Goal: Transaction & Acquisition: Book appointment/travel/reservation

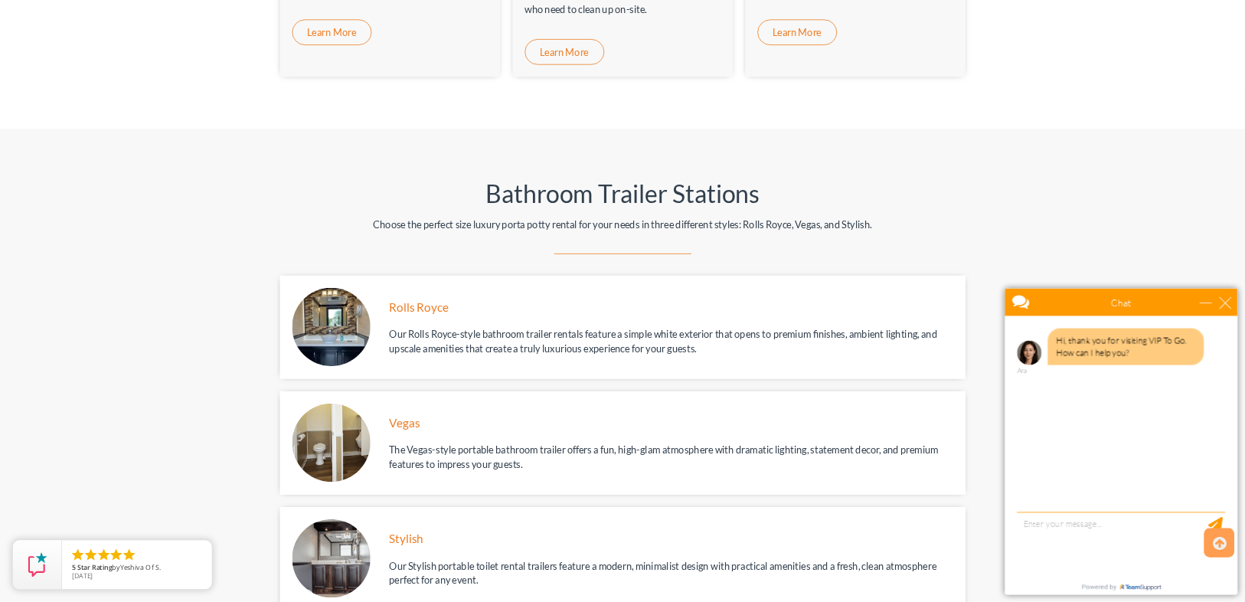
scroll to position [1531, 0]
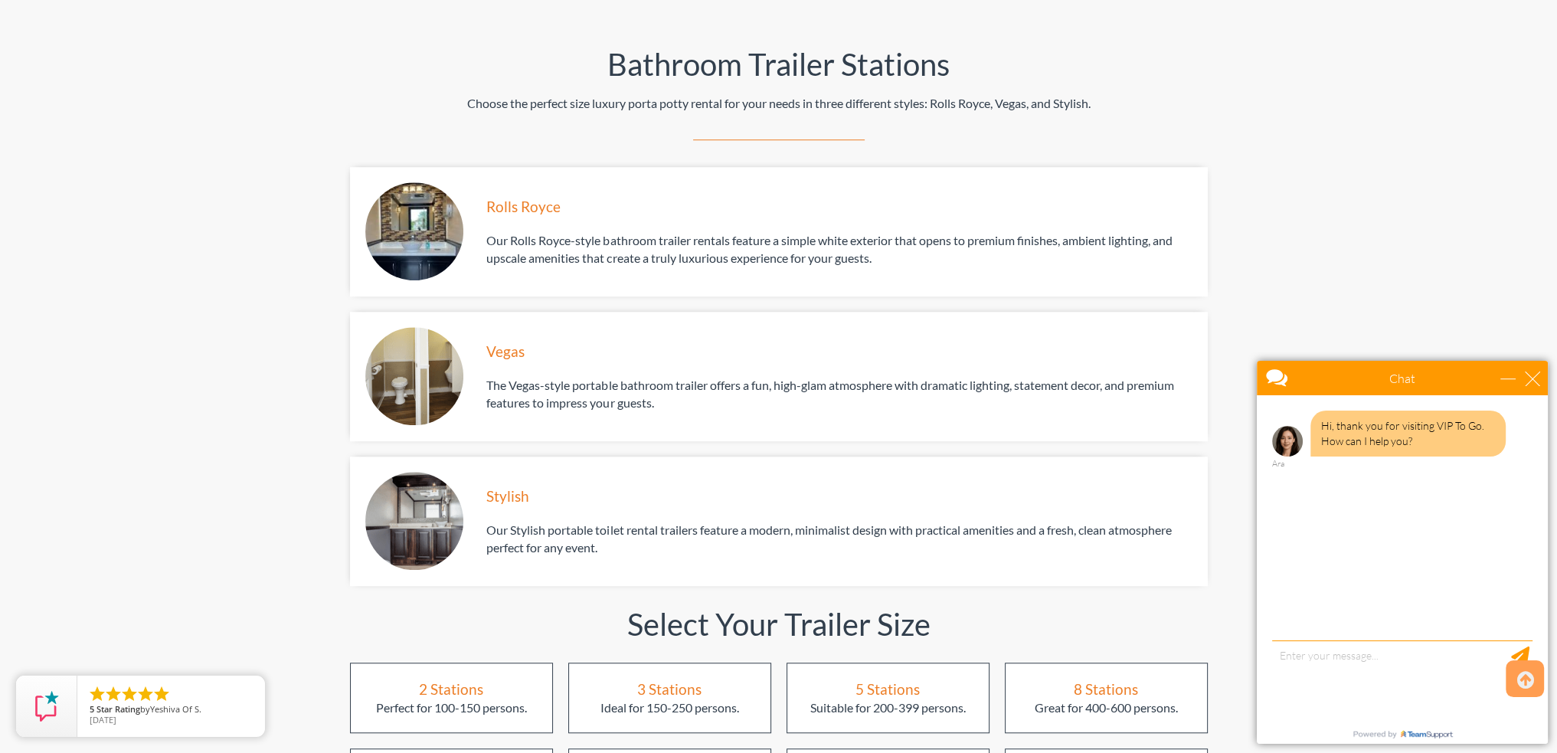
click at [447, 182] on img at bounding box center [414, 231] width 99 height 99
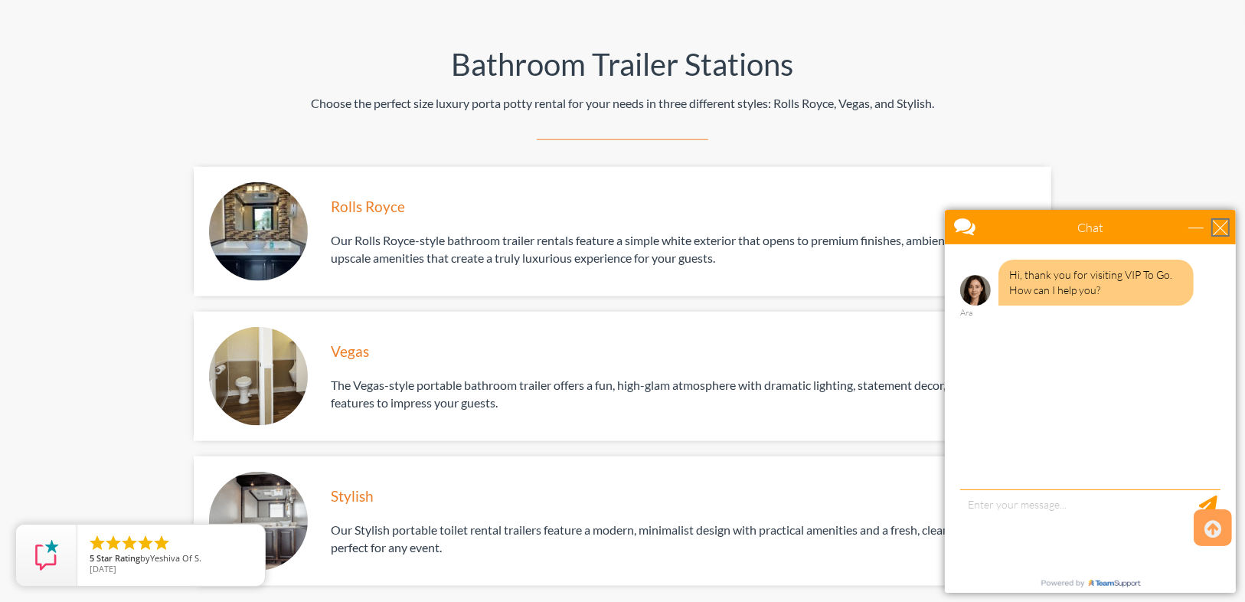
click at [1221, 226] on div "close" at bounding box center [1219, 226] width 15 height 15
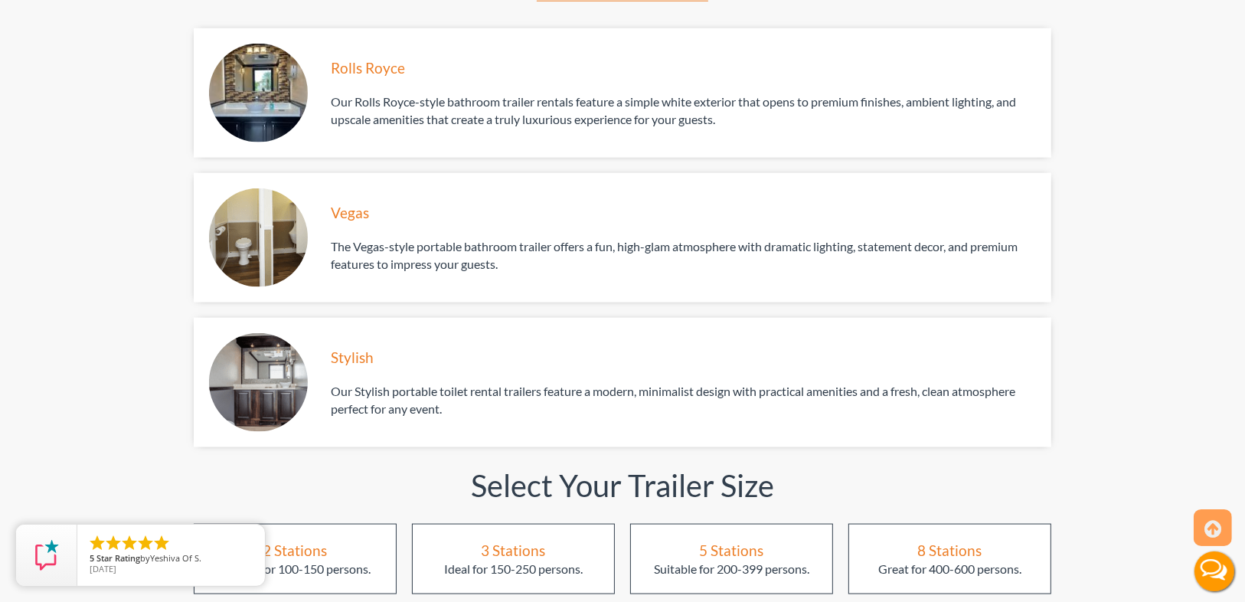
scroll to position [0, 0]
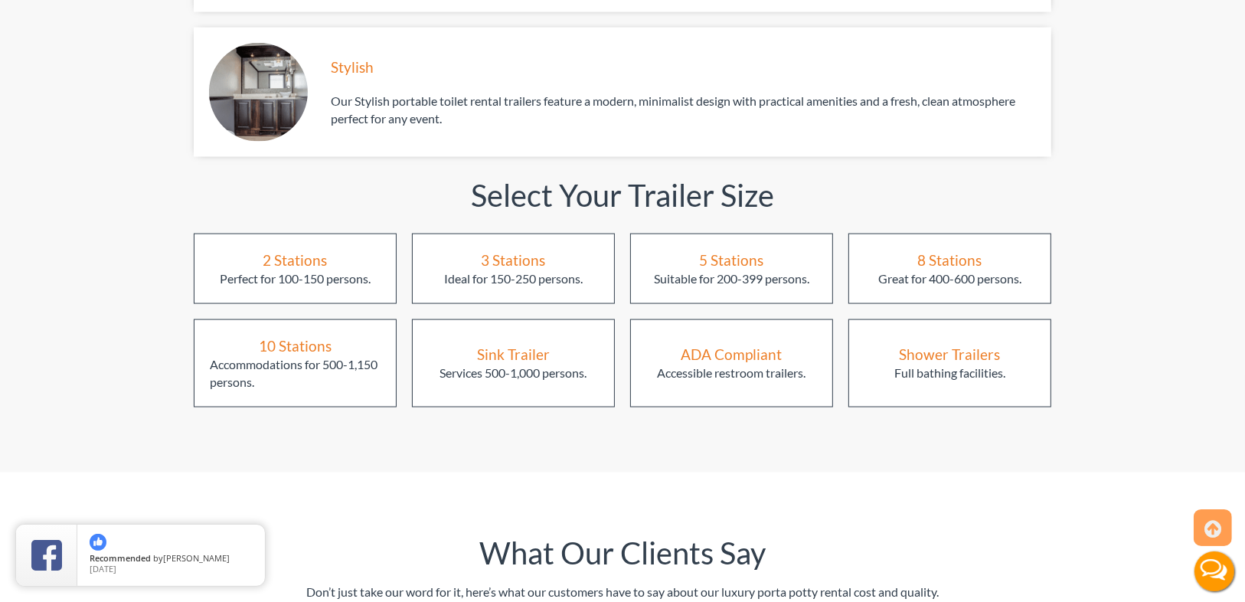
click at [497, 250] on div "3 Stations" at bounding box center [514, 260] width 64 height 21
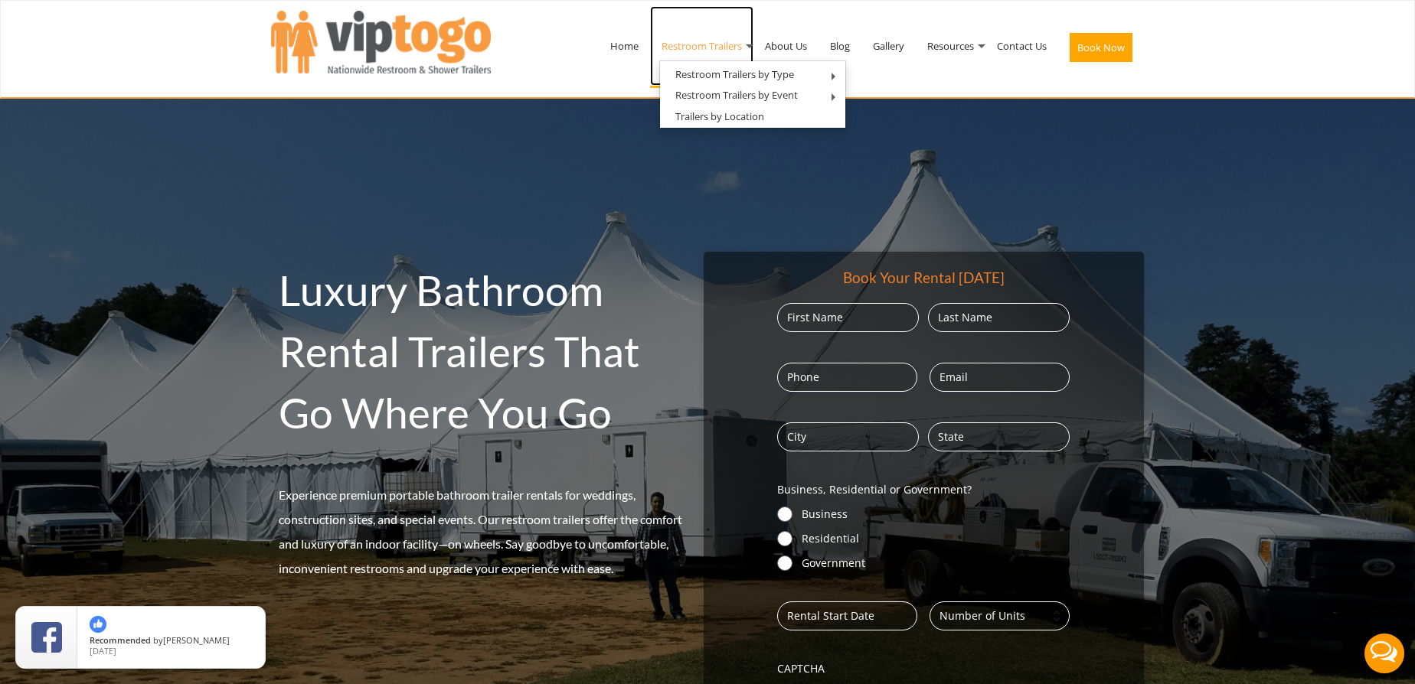
click at [711, 48] on link "Restroom Trailers" at bounding box center [701, 46] width 103 height 80
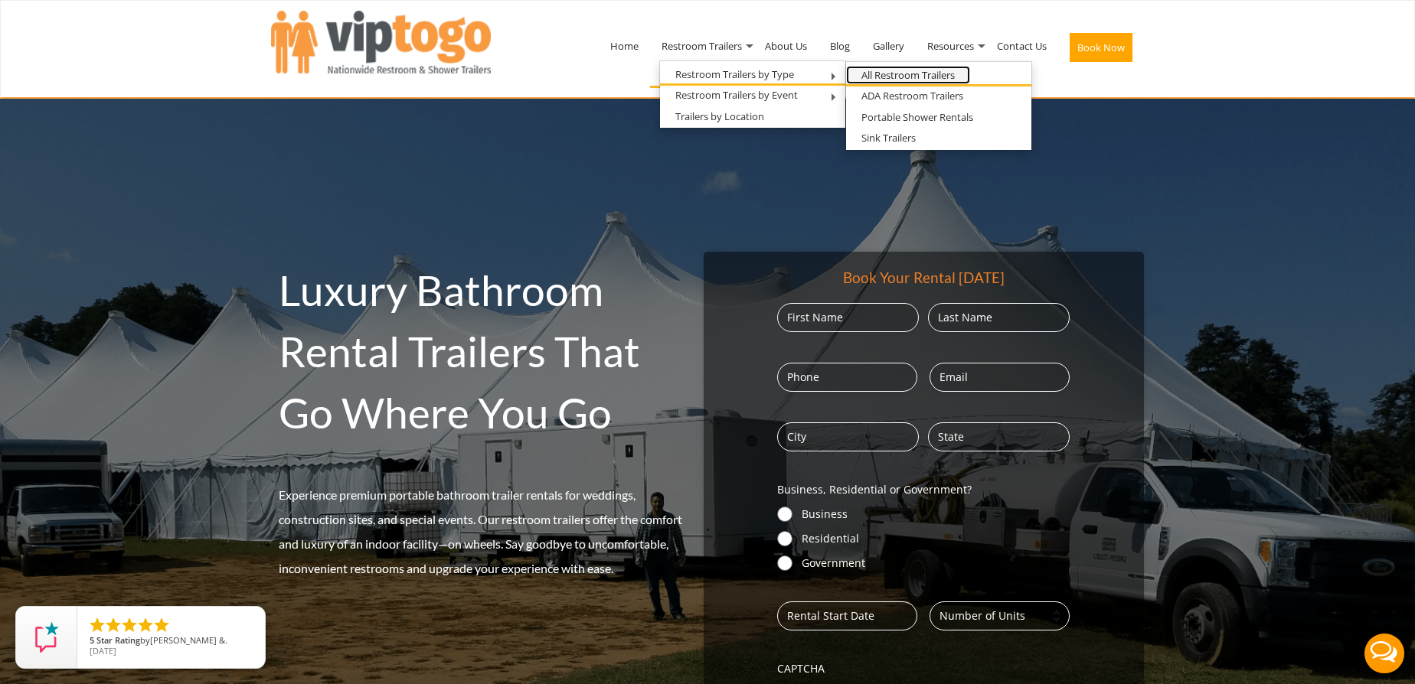
click at [896, 73] on link "All Restroom Trailers" at bounding box center [908, 75] width 124 height 19
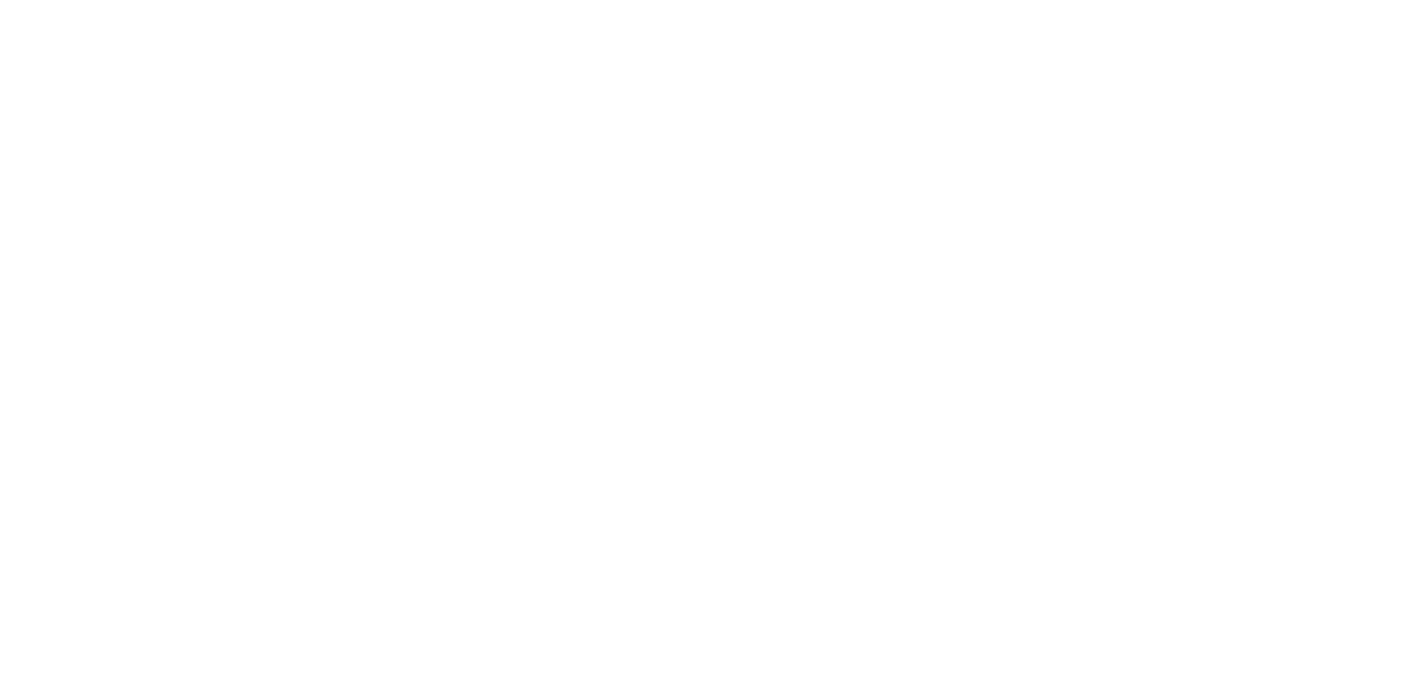
click at [955, 146] on h1 "Portable Restroom Trailer Rentals" at bounding box center [708, 138] width 766 height 123
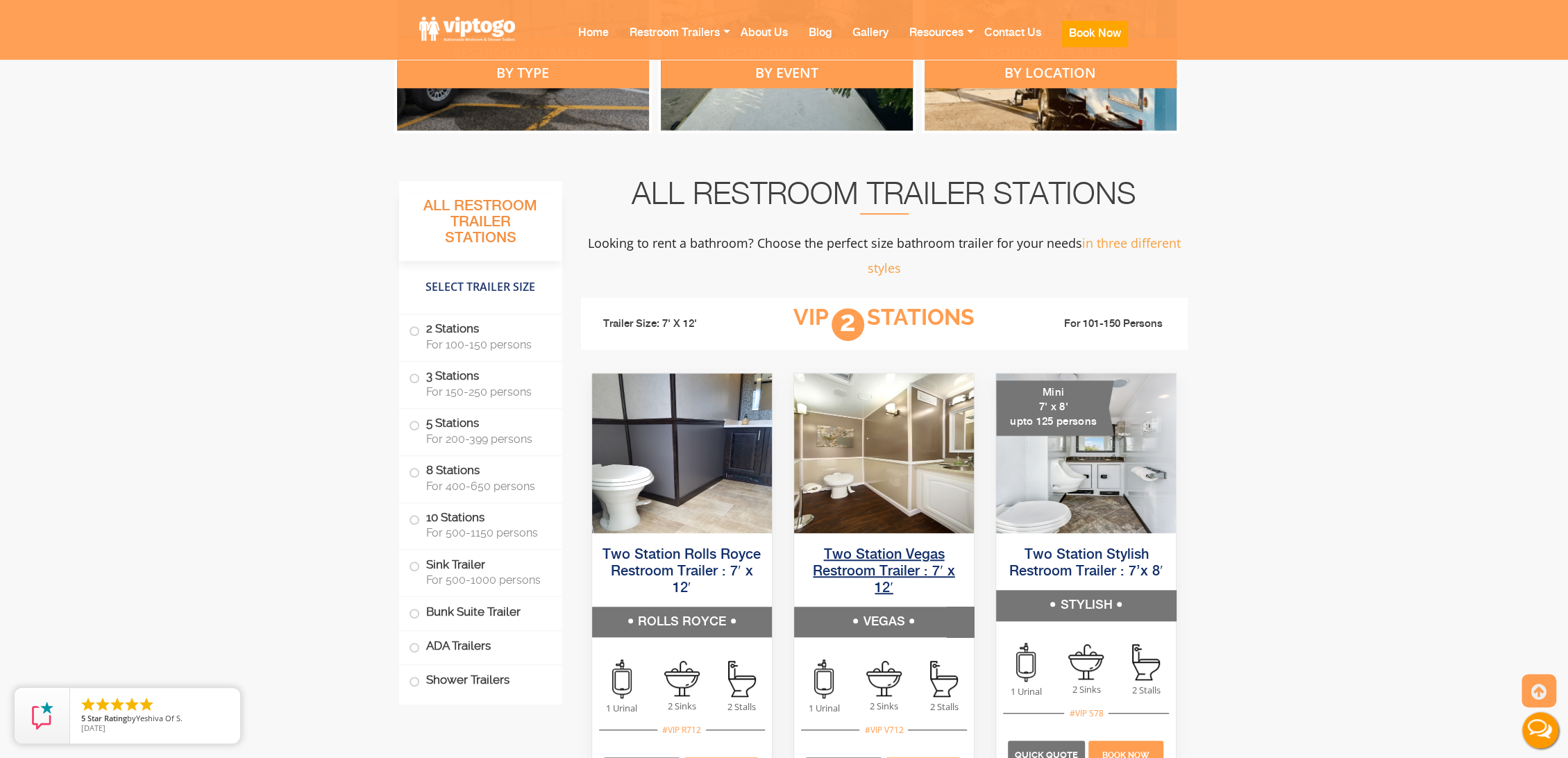
scroll to position [926, 0]
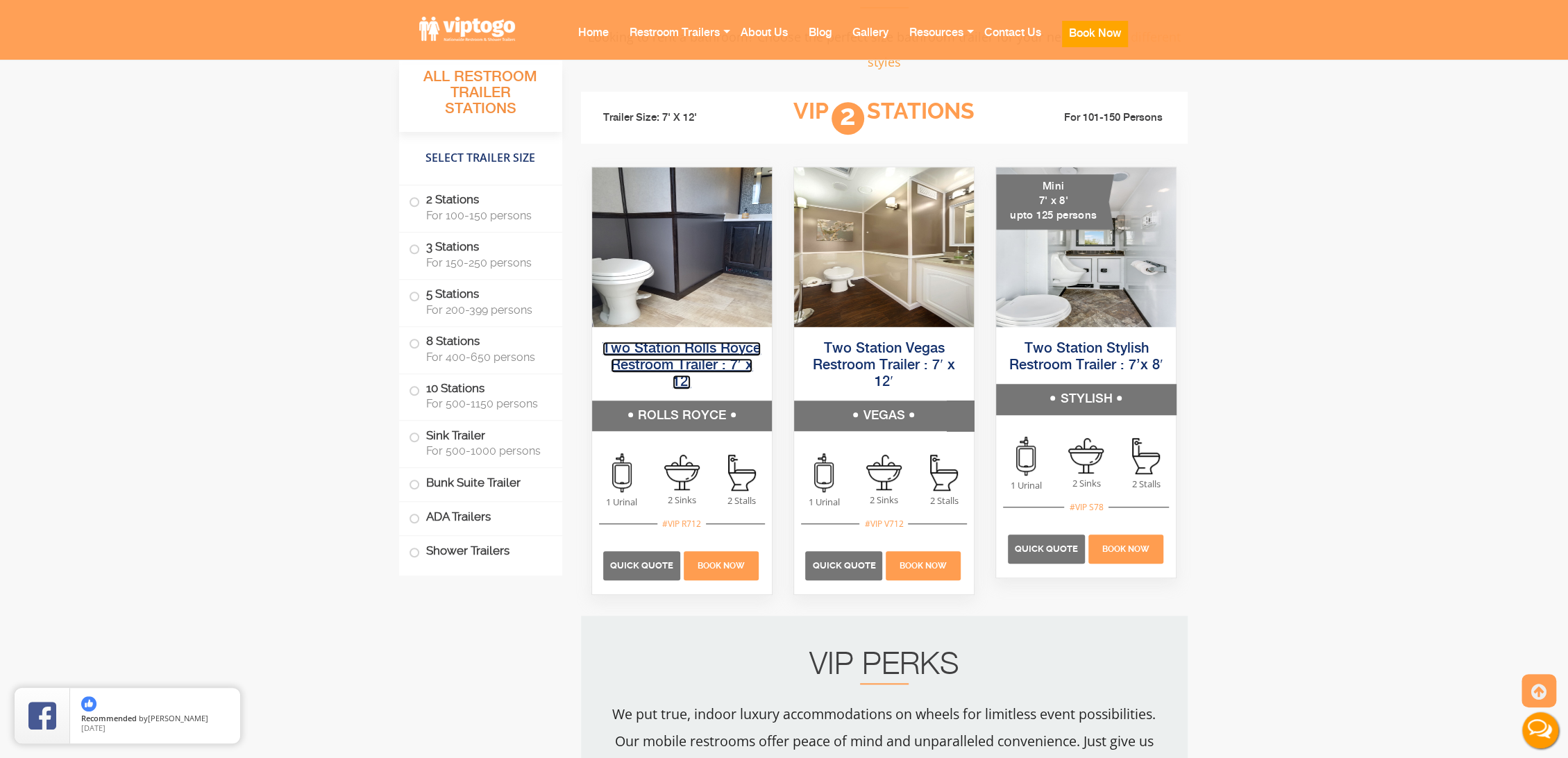
click at [713, 350] on link "Two Station Rolls Royce Restroom Trailer : 7′ x 12′" at bounding box center [682, 365] width 159 height 48
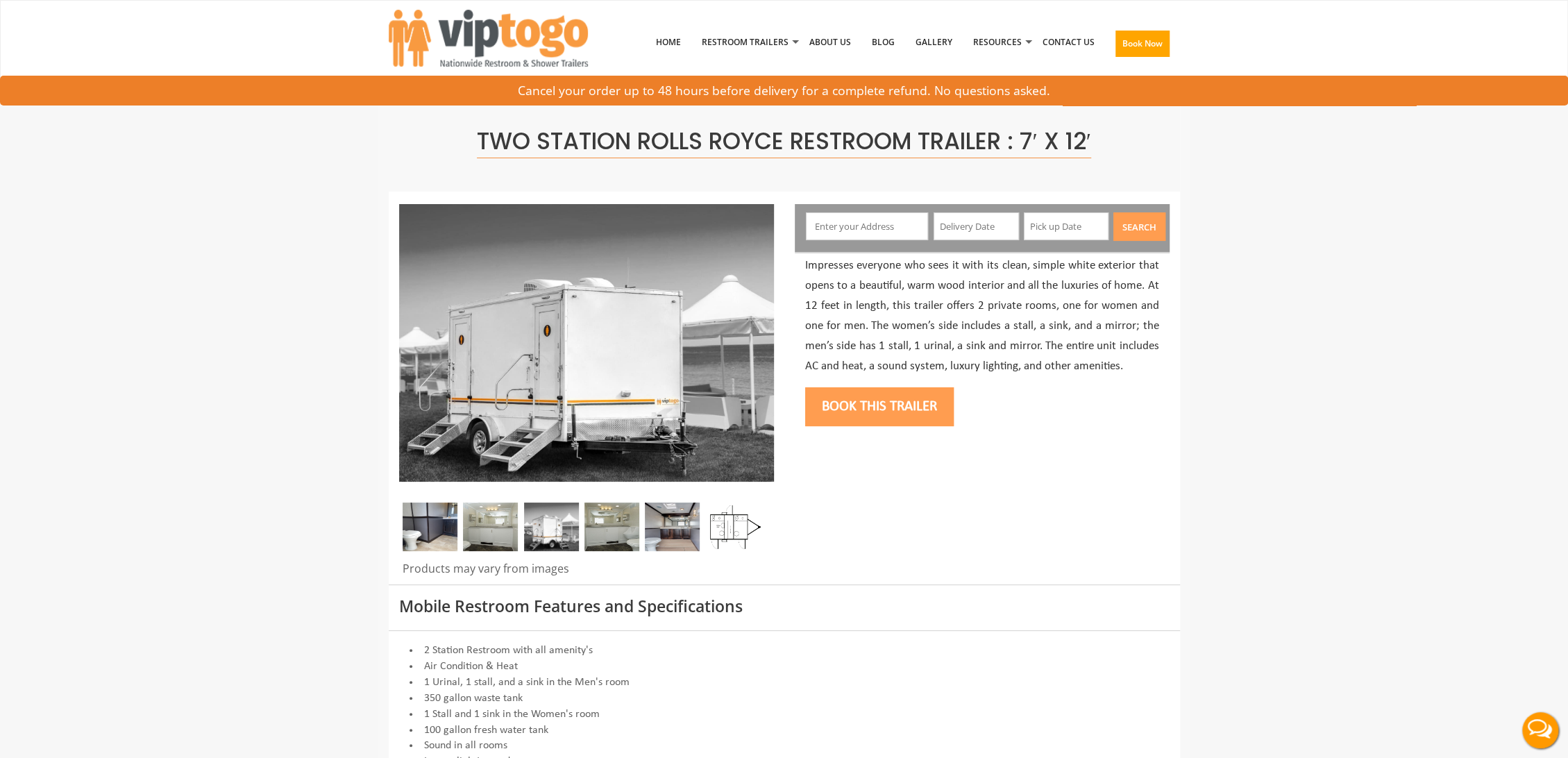
click at [494, 537] on img at bounding box center [490, 527] width 54 height 49
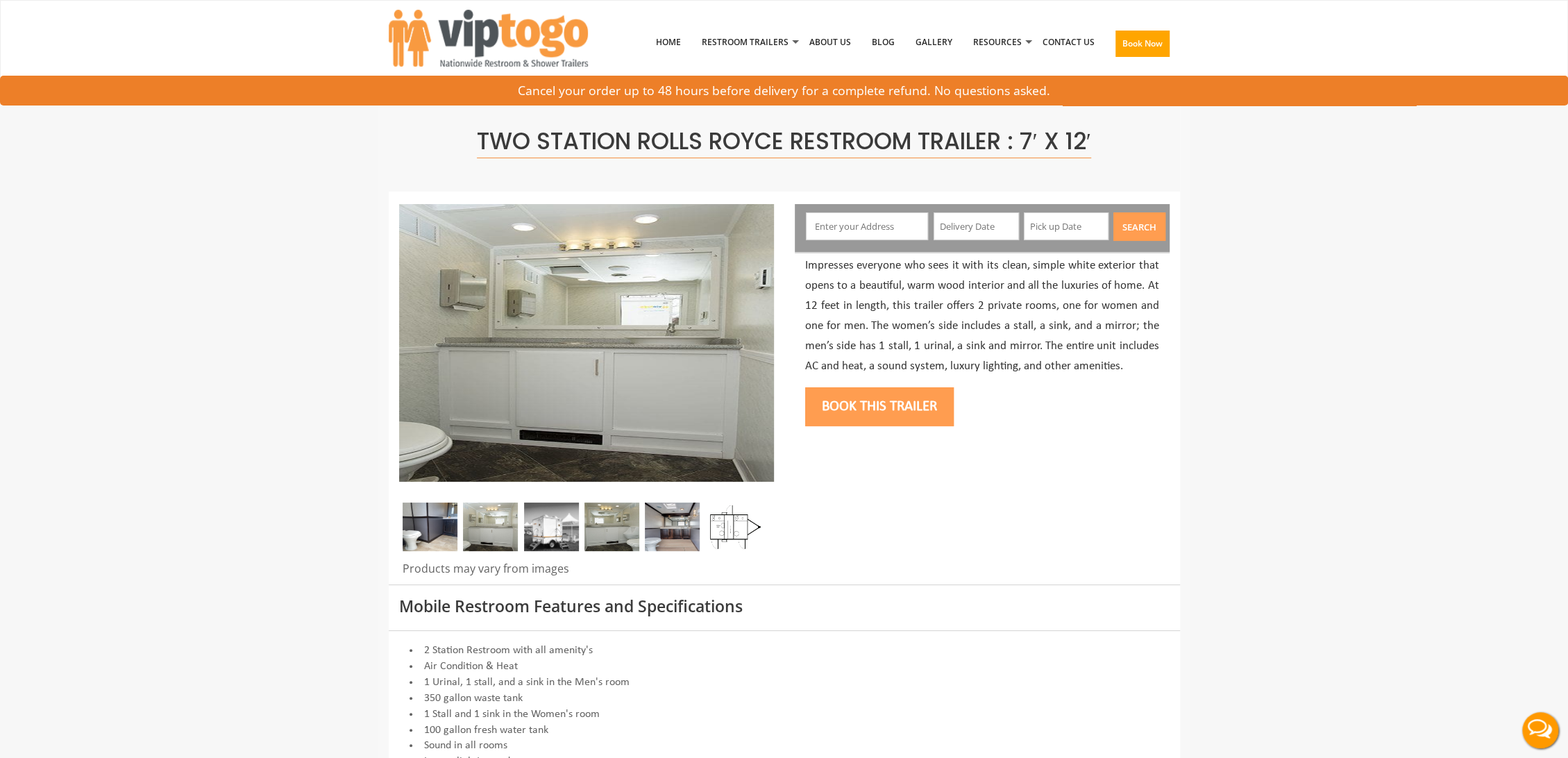
click at [573, 519] on img at bounding box center [551, 527] width 54 height 49
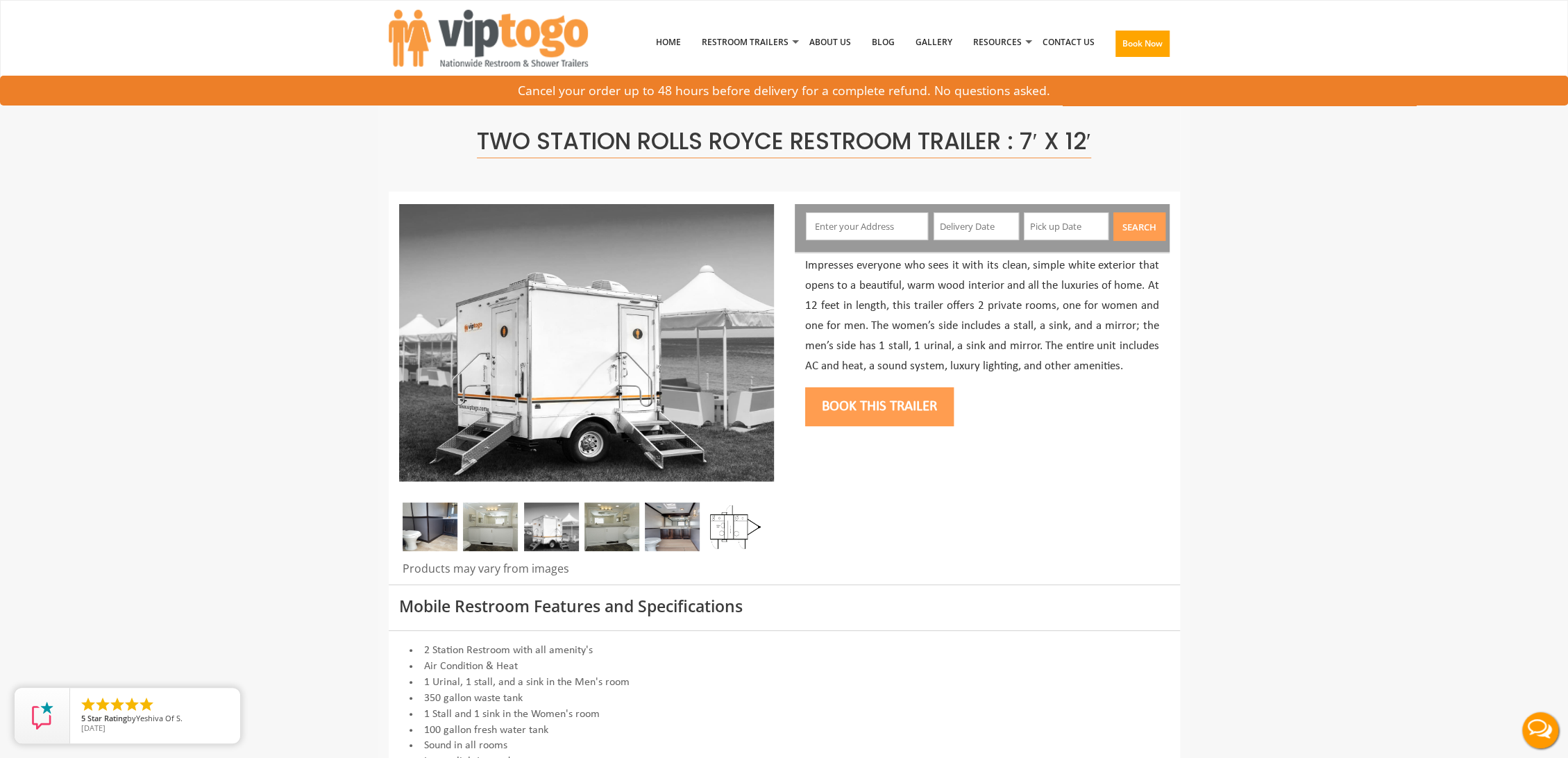
click at [640, 515] on div at bounding box center [586, 530] width 374 height 55
click at [627, 527] on img at bounding box center [612, 527] width 54 height 49
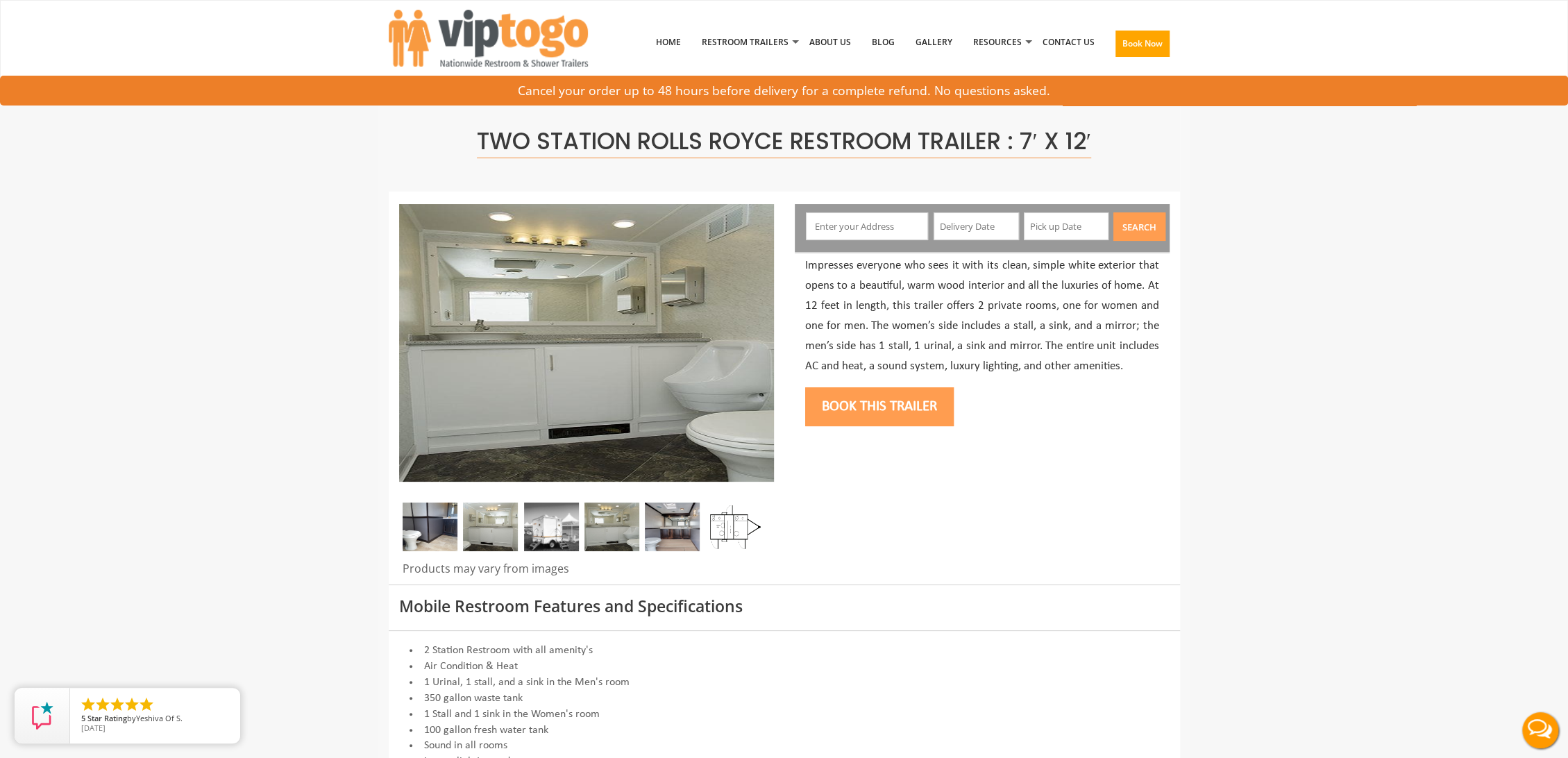
drag, startPoint x: 665, startPoint y: 529, endPoint x: 681, endPoint y: 529, distance: 16.0
click at [666, 529] on img at bounding box center [672, 527] width 54 height 49
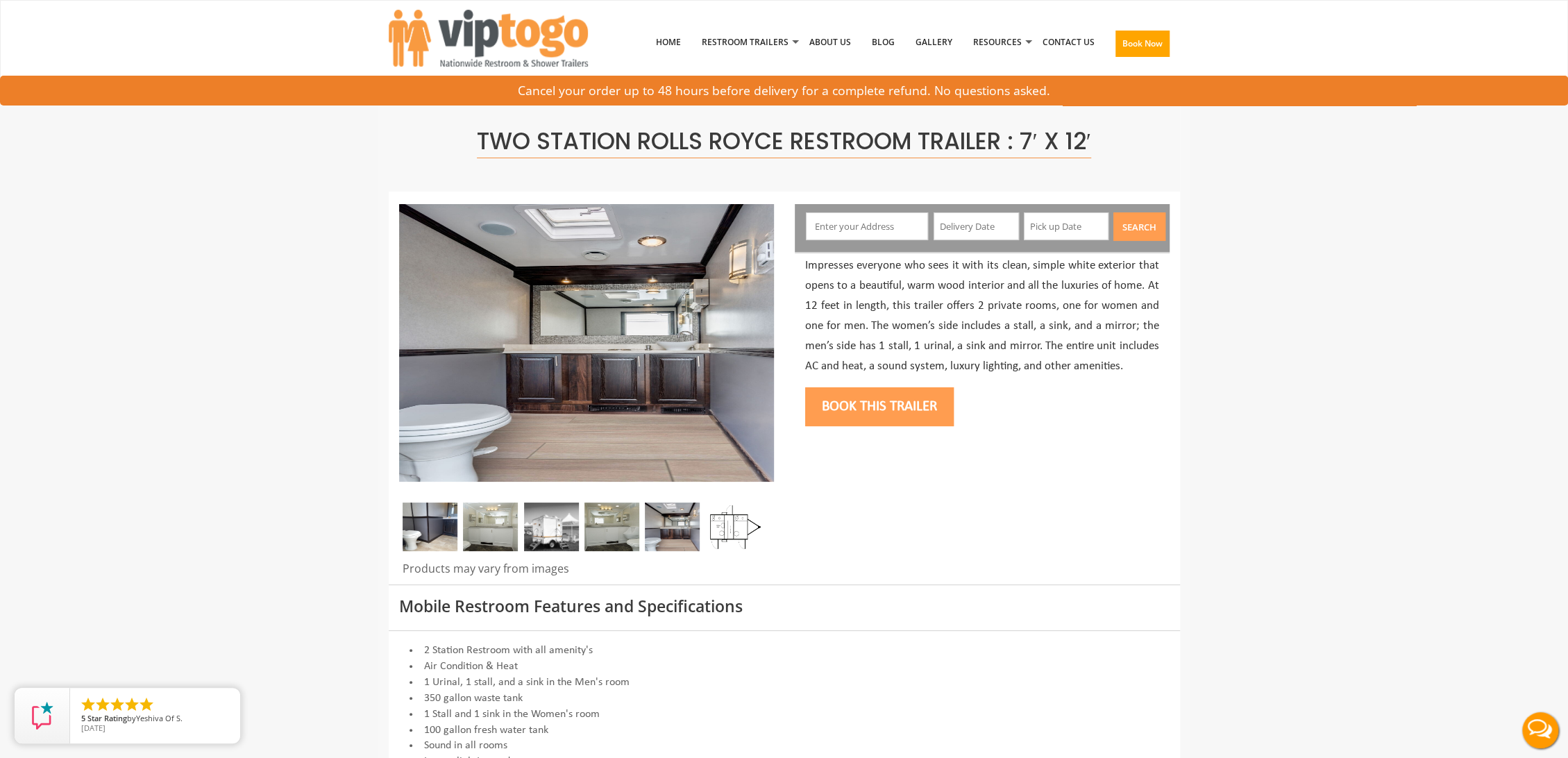
click at [718, 531] on img at bounding box center [733, 527] width 54 height 49
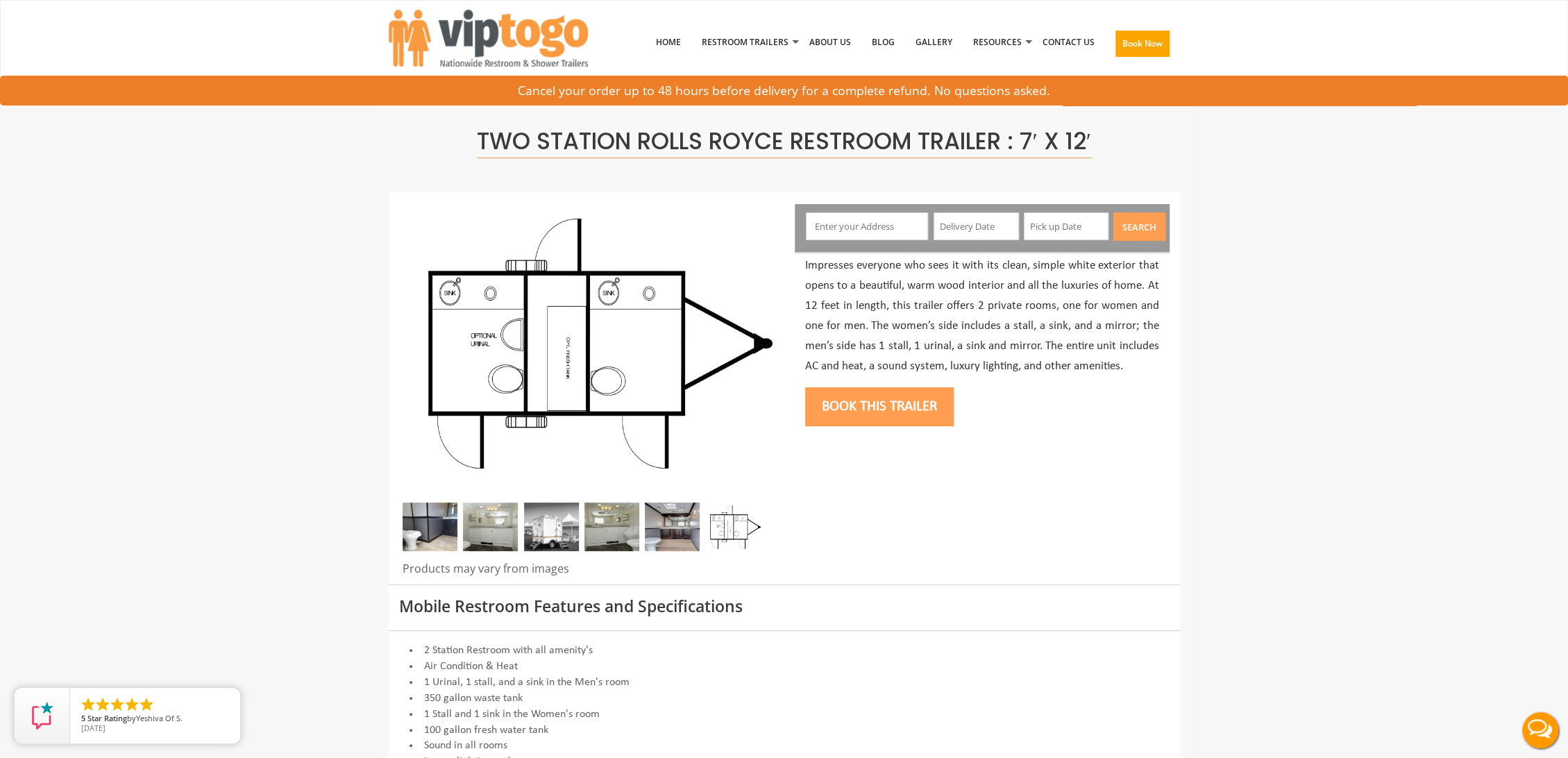
drag, startPoint x: 659, startPoint y: 540, endPoint x: 643, endPoint y: 544, distance: 16.5
click at [659, 540] on img at bounding box center [672, 527] width 54 height 49
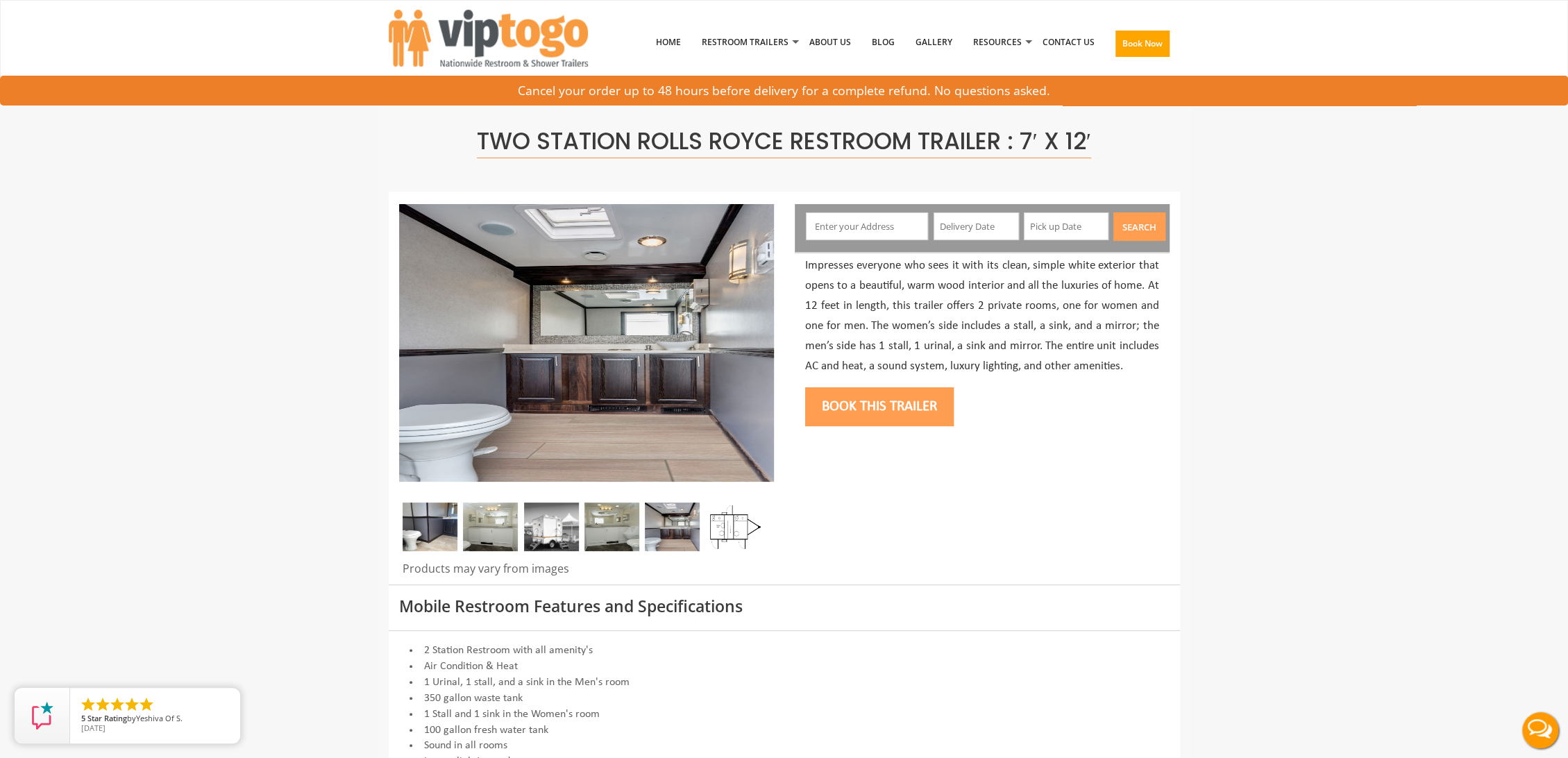
click at [579, 543] on div at bounding box center [586, 530] width 374 height 55
click at [531, 545] on img at bounding box center [551, 527] width 54 height 49
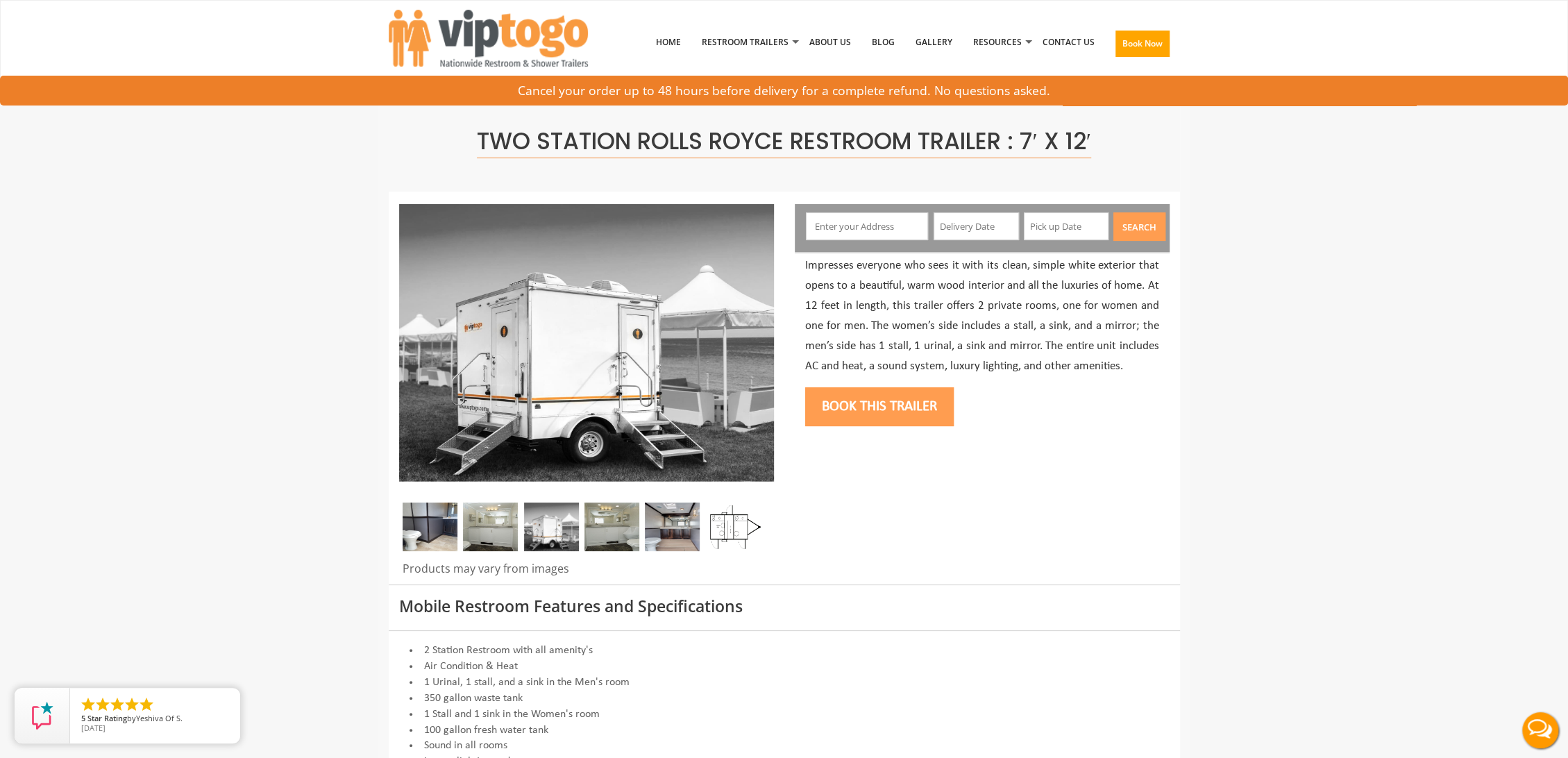
click at [465, 538] on img at bounding box center [490, 527] width 54 height 49
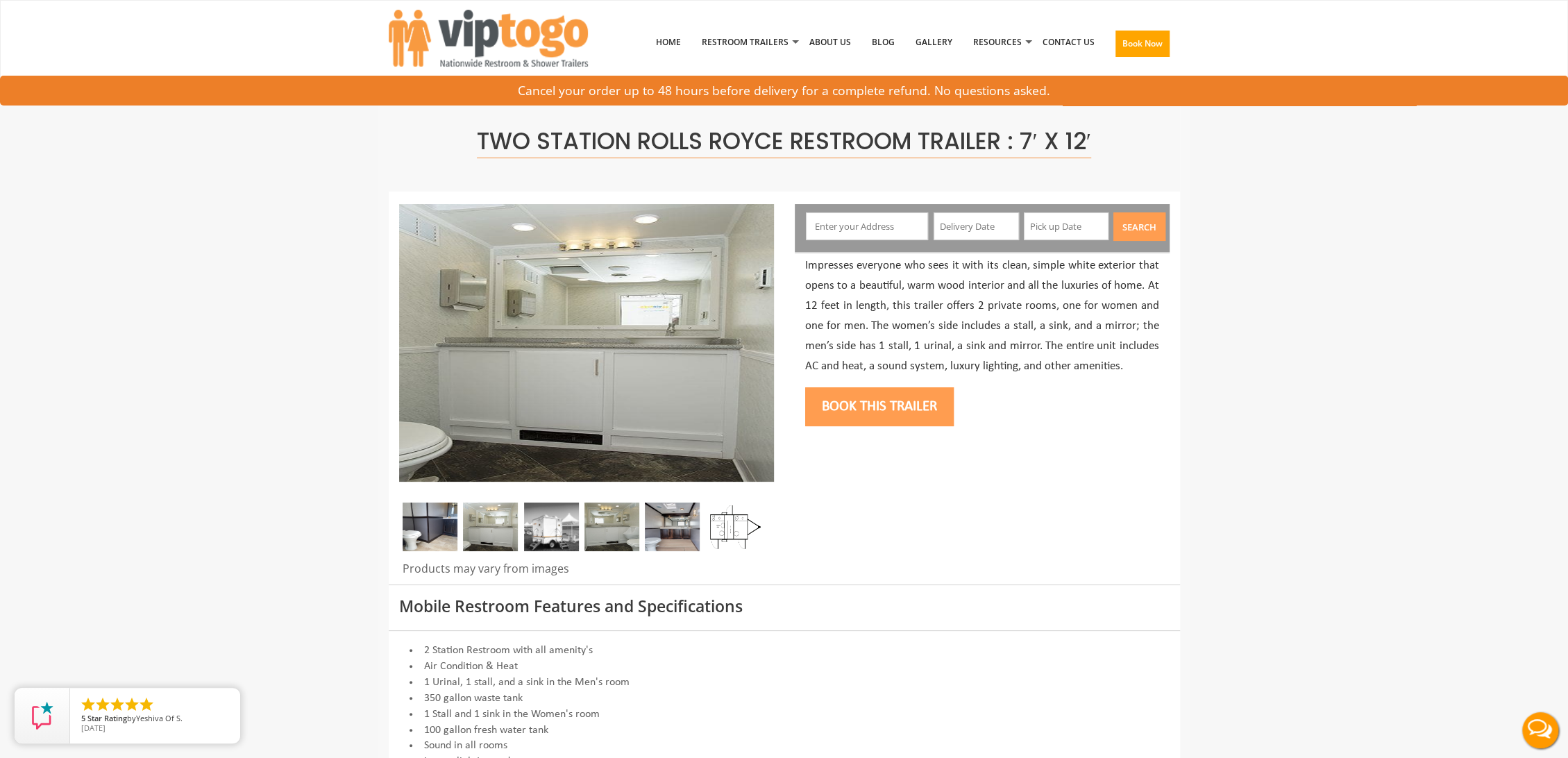
click at [413, 539] on img at bounding box center [430, 527] width 54 height 49
